Goal: Task Accomplishment & Management: Manage account settings

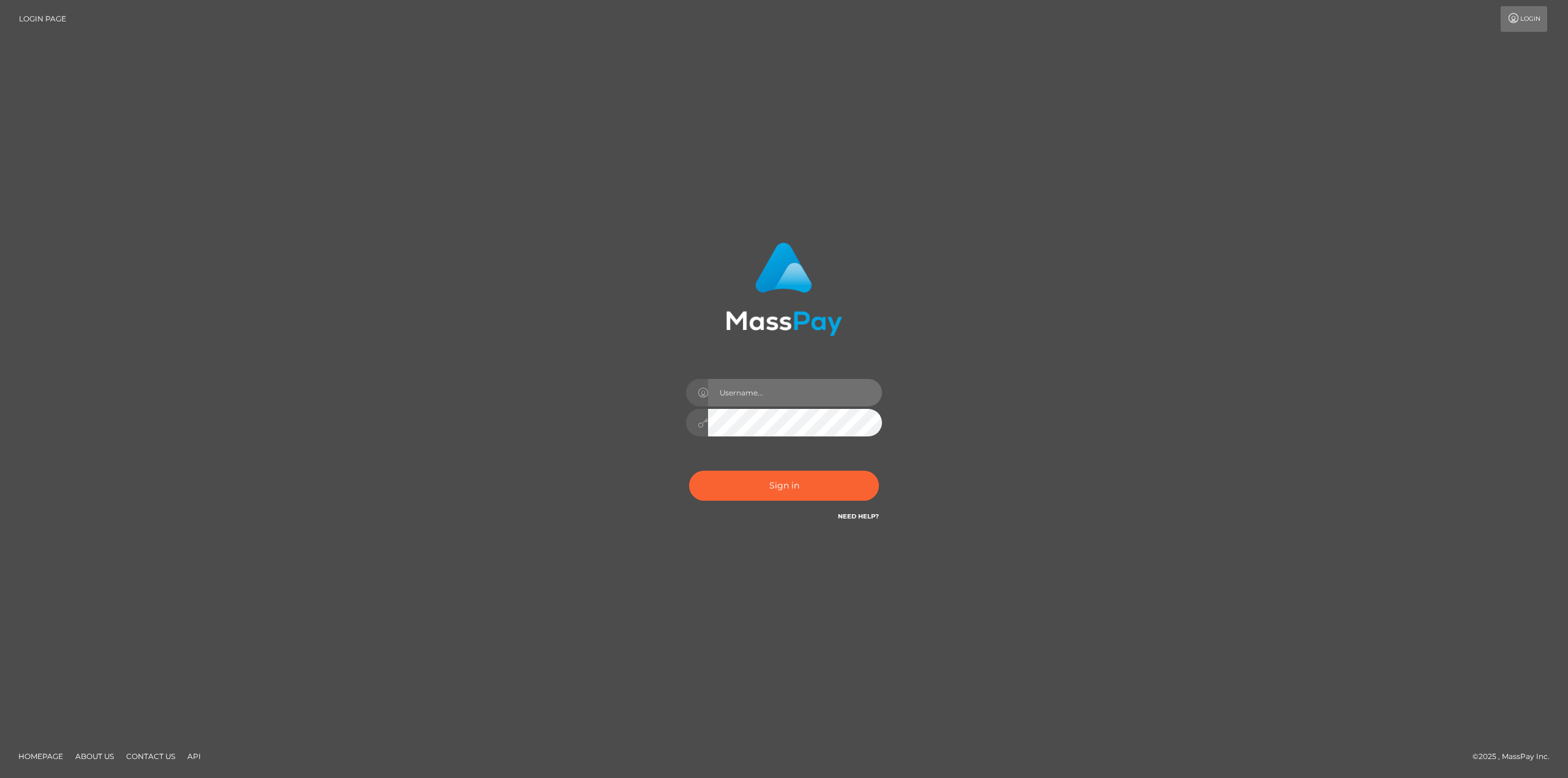
click at [787, 398] on input "text" at bounding box center [795, 393] width 174 height 27
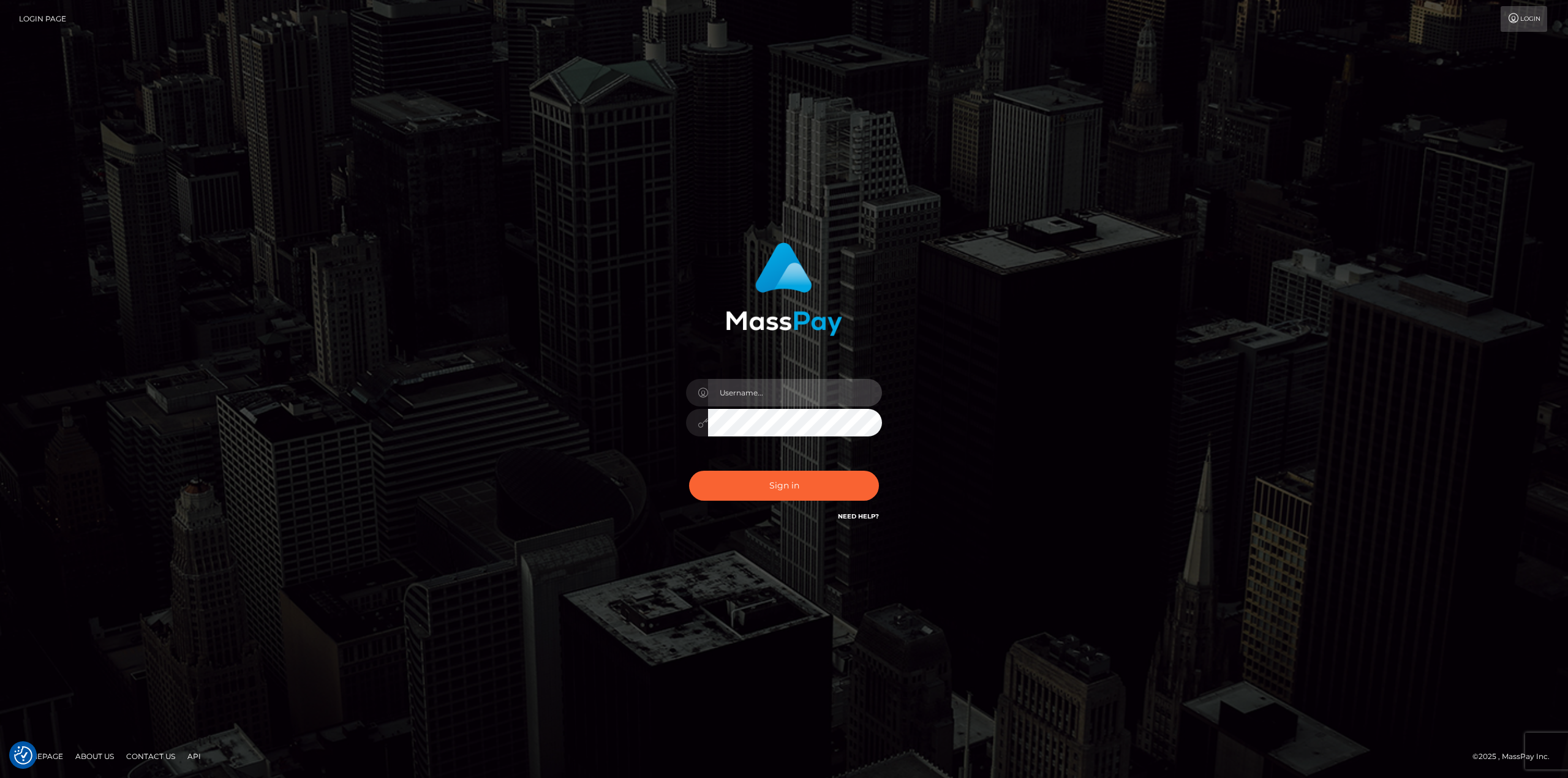
type input "[PERSON_NAME].ace"
click at [746, 489] on button "Sign in" at bounding box center [783, 485] width 190 height 30
